Goal: Task Accomplishment & Management: Complete application form

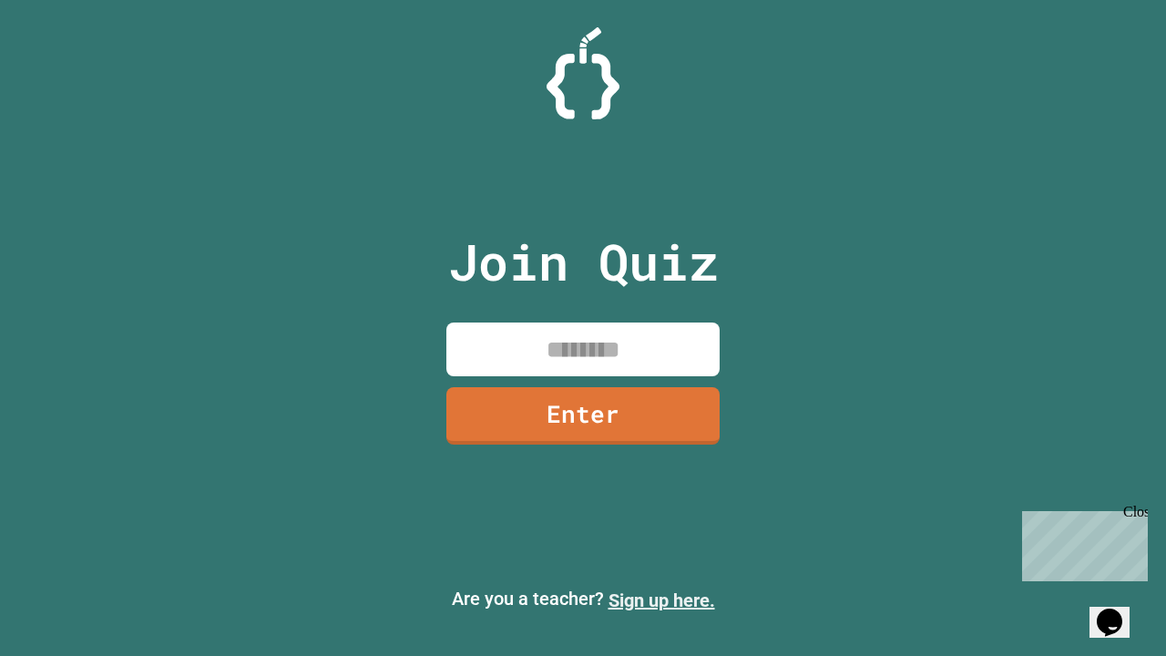
click at [662, 600] on link "Sign up here." at bounding box center [662, 601] width 107 height 22
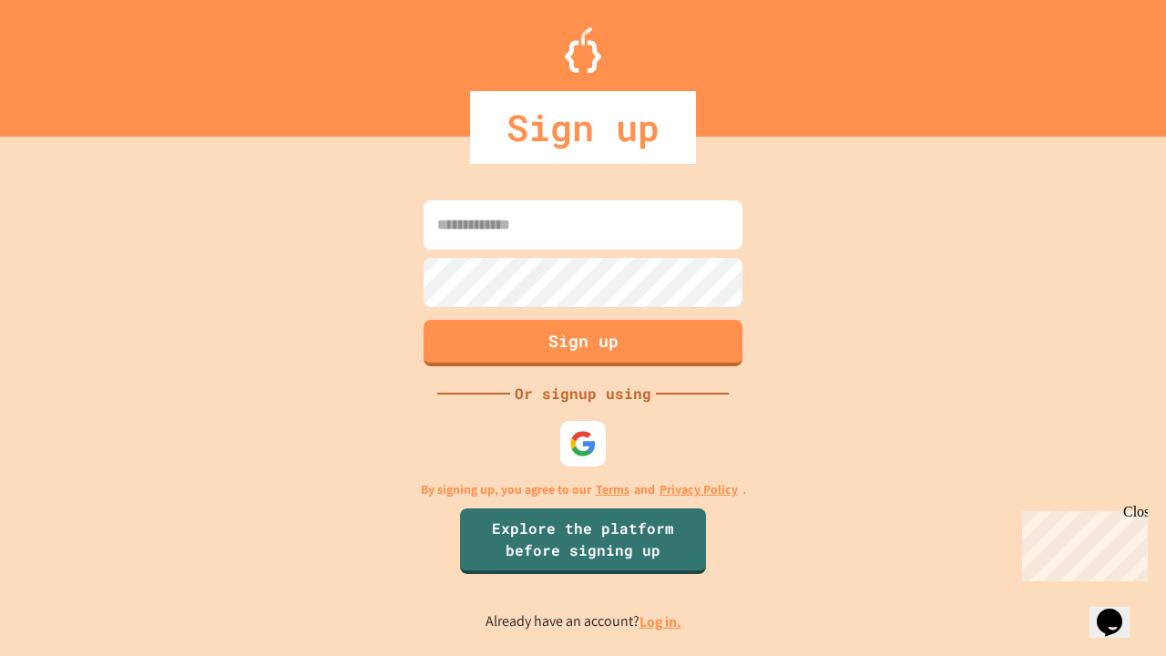
click at [662, 621] on link "Log in." at bounding box center [661, 621] width 42 height 19
